Goal: Transaction & Acquisition: Purchase product/service

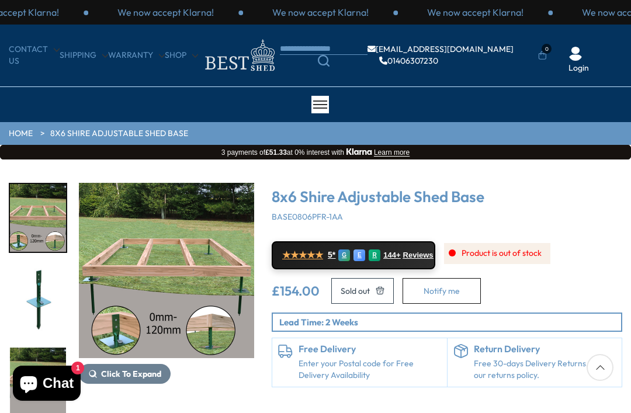
click at [158, 267] on img "3 / 5" at bounding box center [166, 270] width 175 height 175
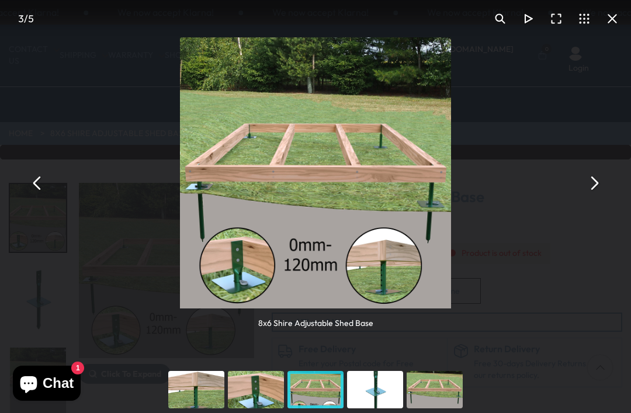
click at [589, 196] on button "You can close this modal content with the ESC key" at bounding box center [594, 184] width 28 height 28
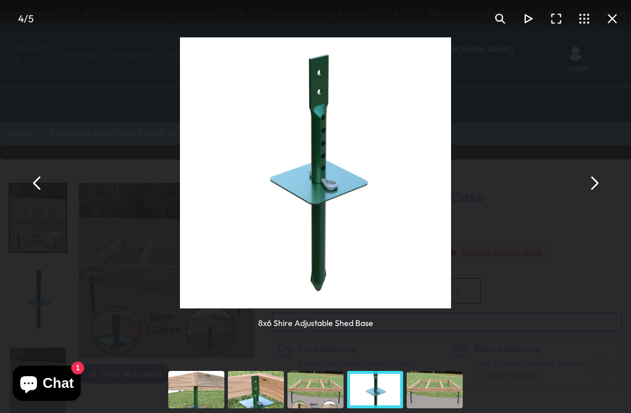
click at [587, 187] on button "You can close this modal content with the ESC key" at bounding box center [594, 184] width 28 height 28
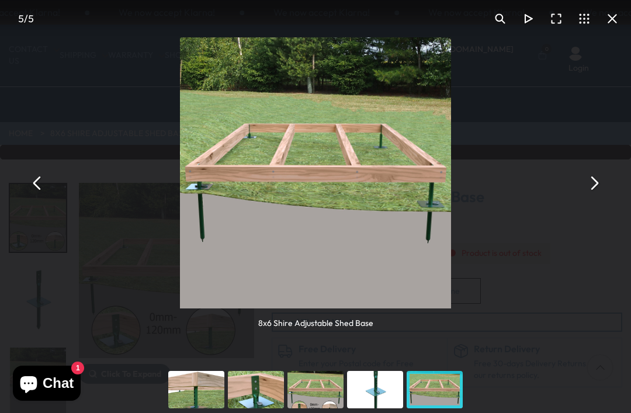
click at [600, 177] on button "You can close this modal content with the ESC key" at bounding box center [594, 184] width 28 height 28
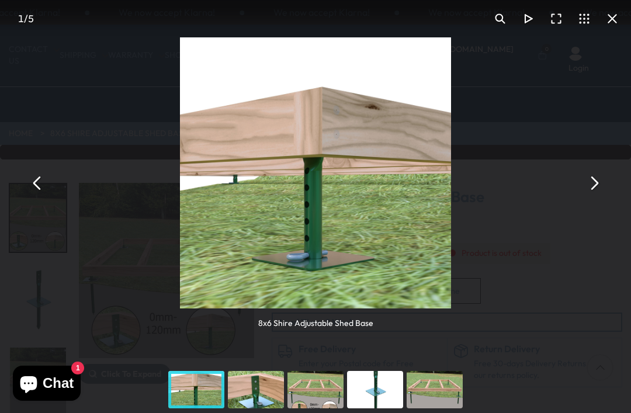
click at [589, 182] on button "You can close this modal content with the ESC key" at bounding box center [594, 184] width 28 height 28
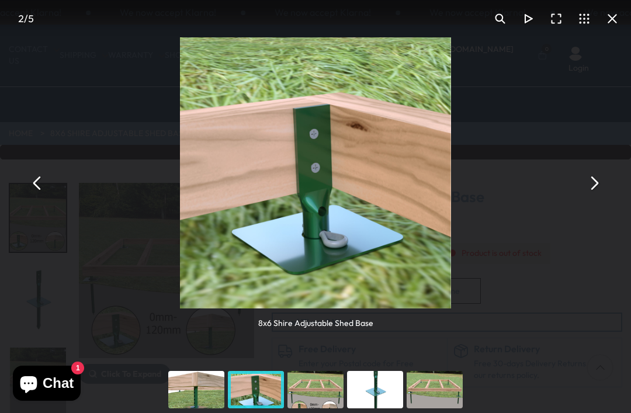
click at [588, 184] on button "You can close this modal content with the ESC key" at bounding box center [594, 184] width 28 height 28
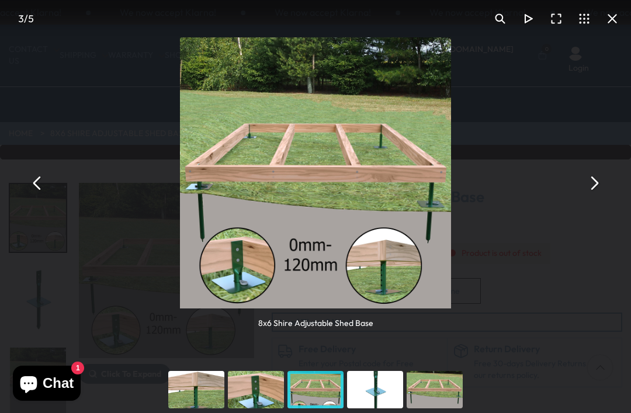
click at [596, 188] on button "You can close this modal content with the ESC key" at bounding box center [594, 184] width 28 height 28
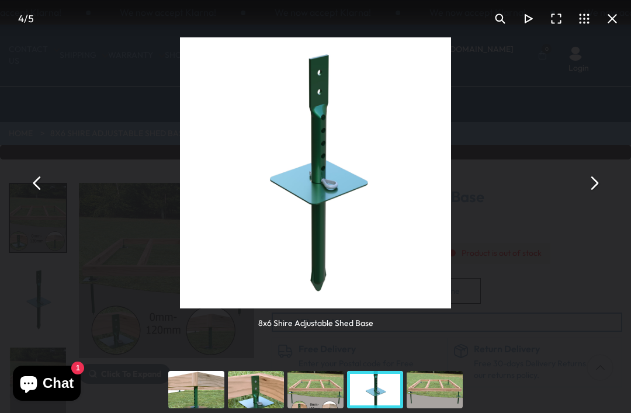
click at [614, 23] on button "You can close this modal content with the ESC key" at bounding box center [613, 19] width 28 height 28
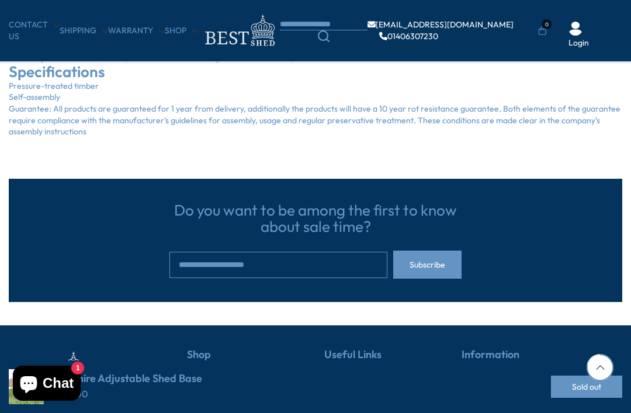
scroll to position [540, 0]
